Goal: Task Accomplishment & Management: Complete application form

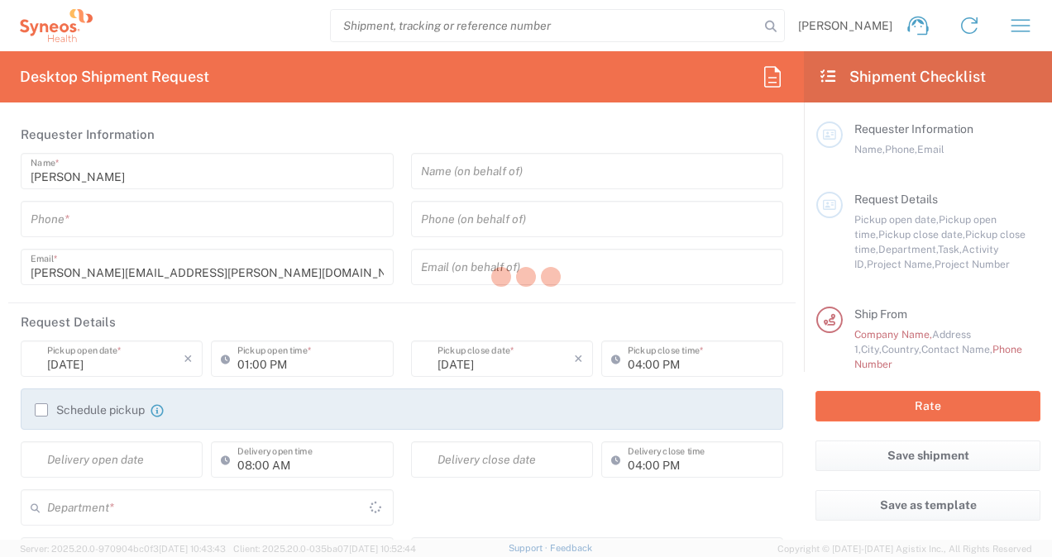
type input "[GEOGRAPHIC_DATA]"
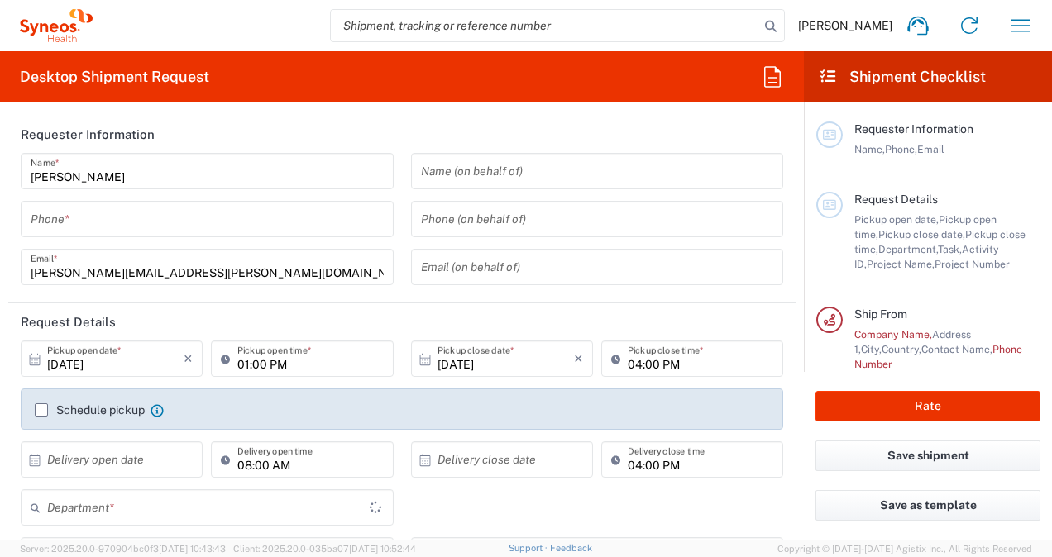
type input "8175"
type input "Syneos Health UK Limited"
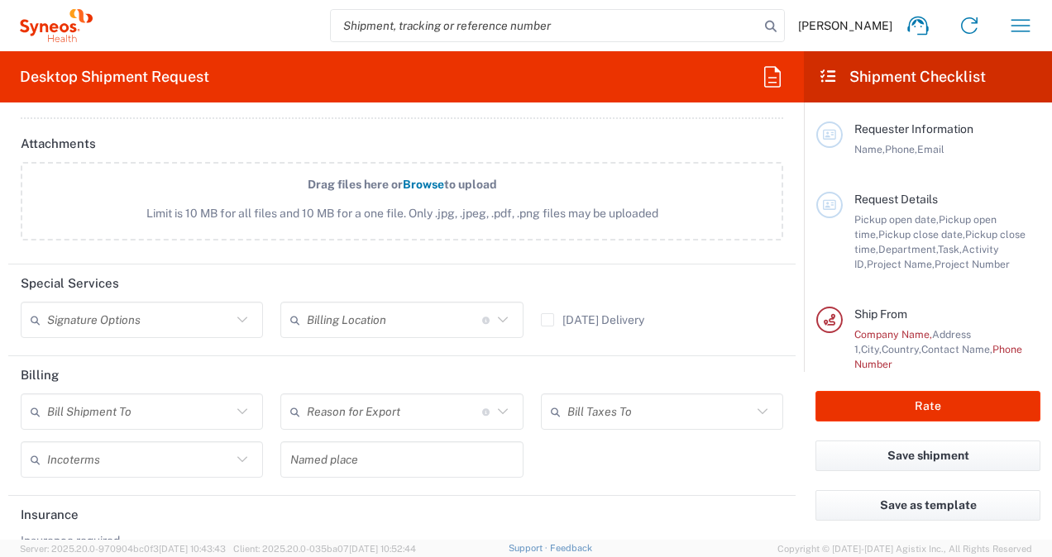
scroll to position [2054, 0]
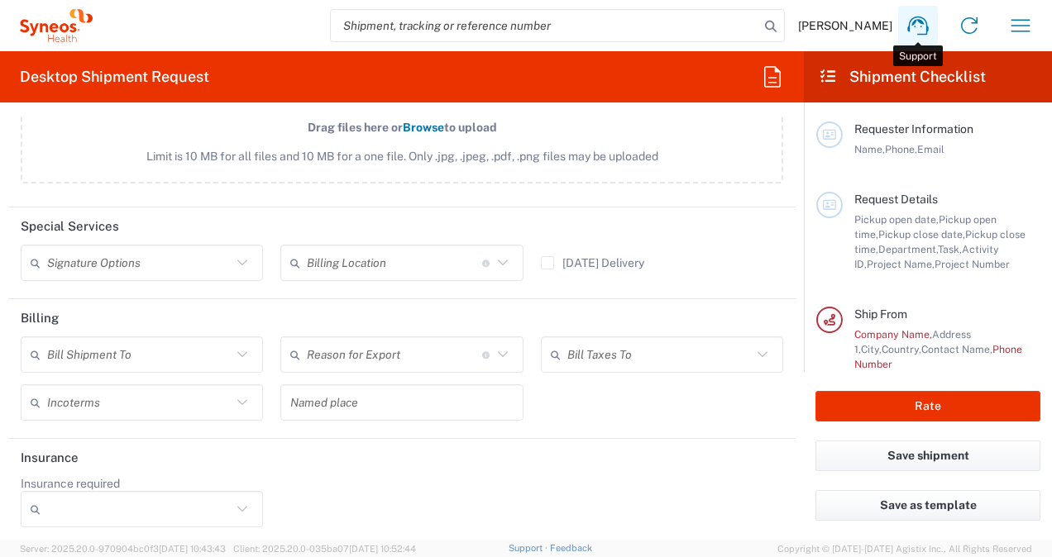
click at [919, 26] on icon at bounding box center [918, 25] width 26 height 26
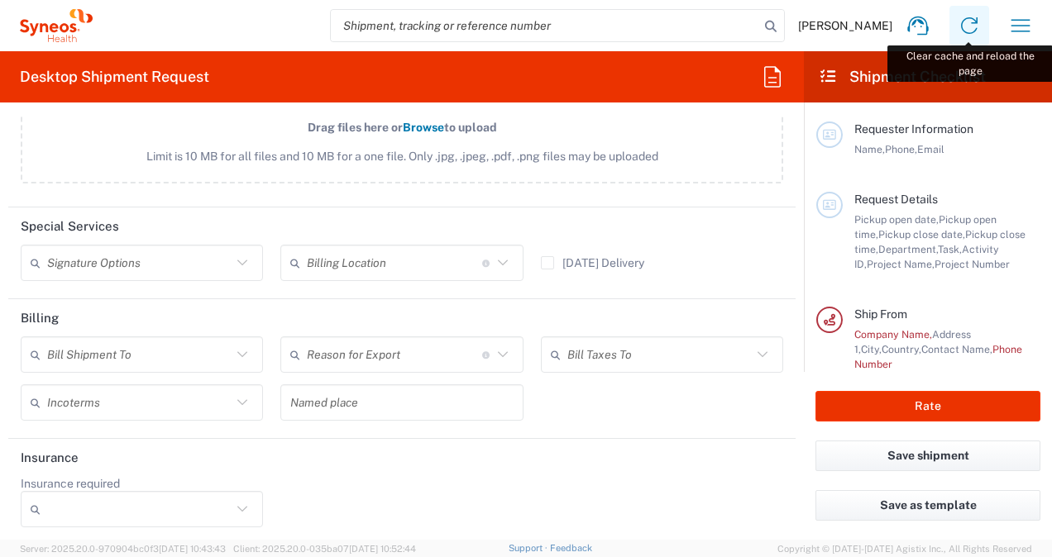
click at [972, 25] on icon at bounding box center [969, 25] width 26 height 26
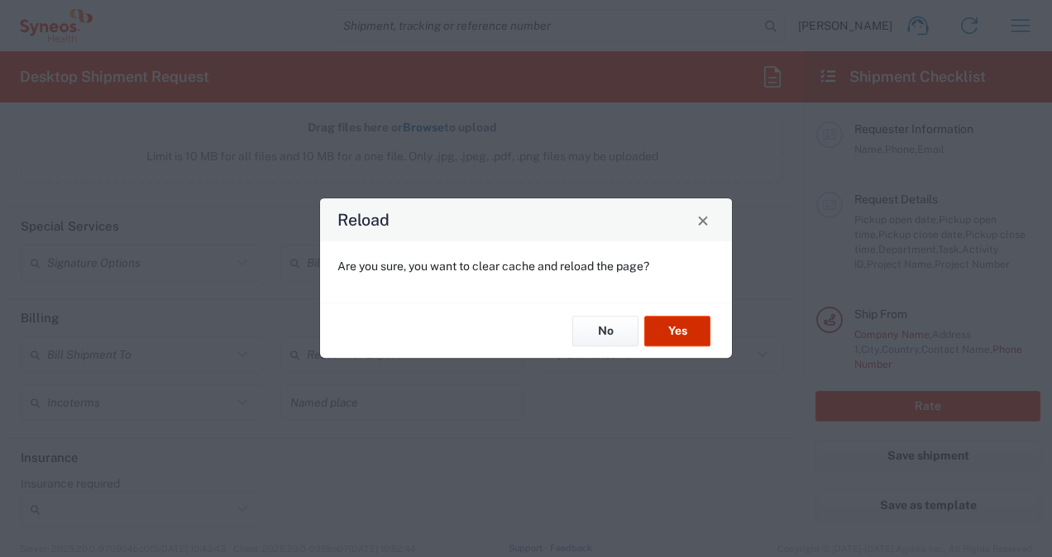
click at [694, 331] on button "Yes" at bounding box center [677, 331] width 66 height 31
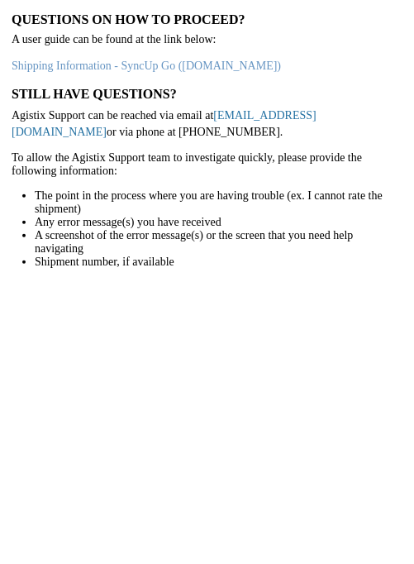
click at [288, 116] on link "support@agistix.com" at bounding box center [164, 123] width 305 height 29
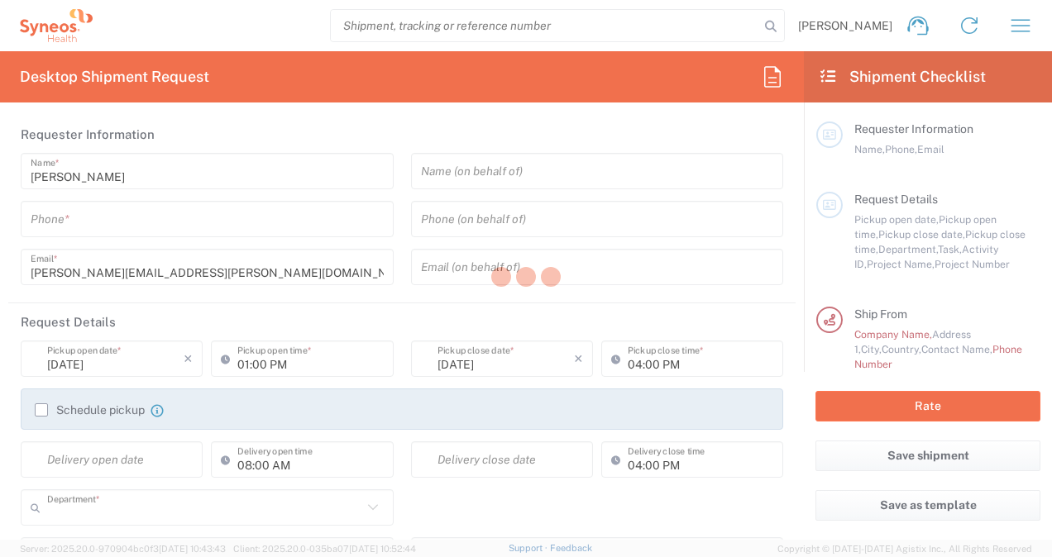
type input "8175"
type input "[GEOGRAPHIC_DATA]"
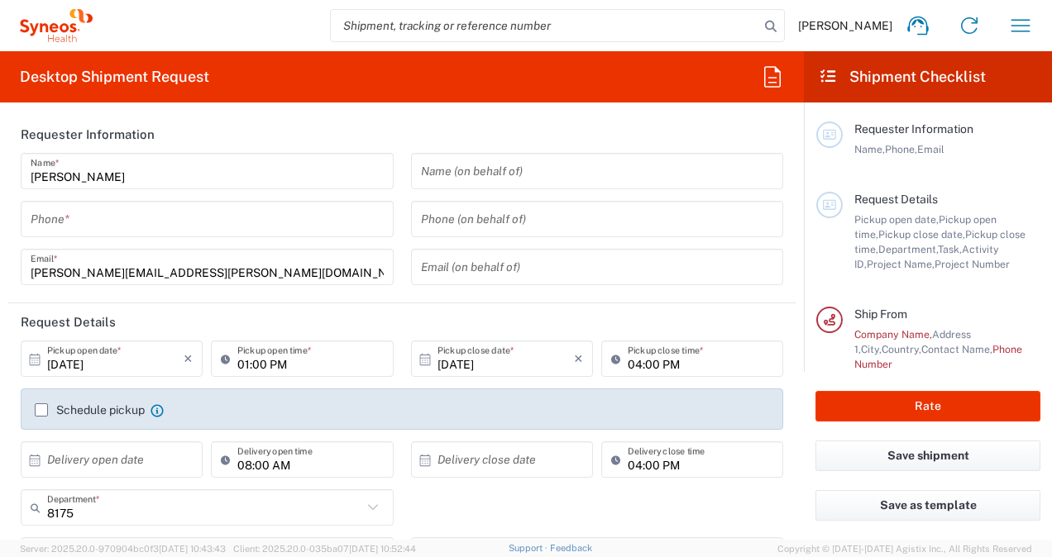
type input "Syneos Health UK Limited"
